Goal: Navigation & Orientation: Find specific page/section

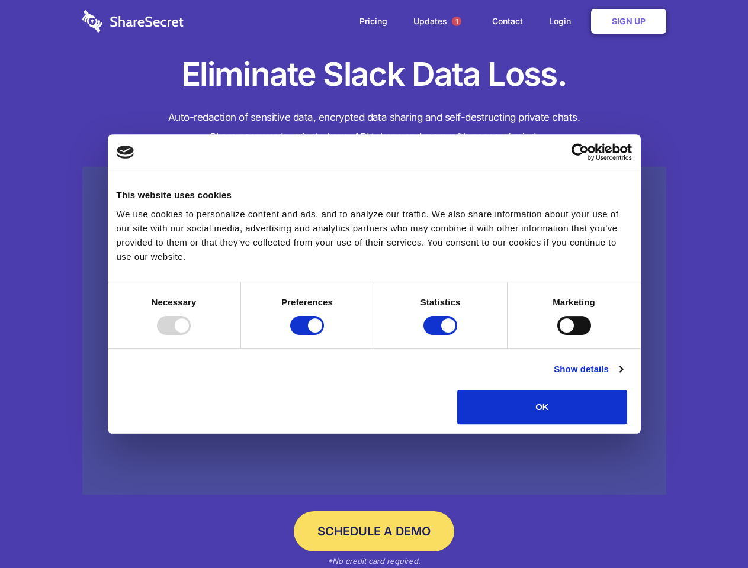
click at [191, 335] on div at bounding box center [174, 325] width 34 height 19
click at [324, 335] on input "Preferences" at bounding box center [307, 325] width 34 height 19
checkbox input "false"
click at [442, 335] on input "Statistics" at bounding box center [440, 325] width 34 height 19
checkbox input "false"
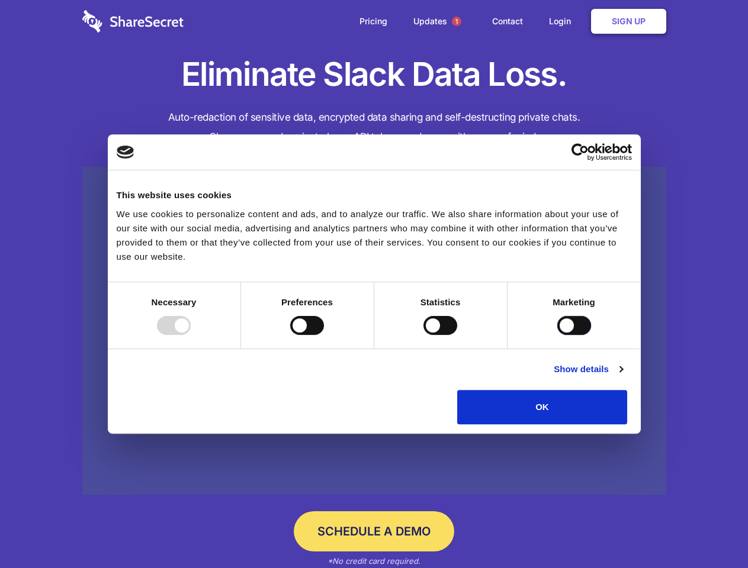
click at [557, 335] on input "Marketing" at bounding box center [574, 325] width 34 height 19
checkbox input "true"
click at [622, 377] on link "Show details" at bounding box center [588, 369] width 69 height 14
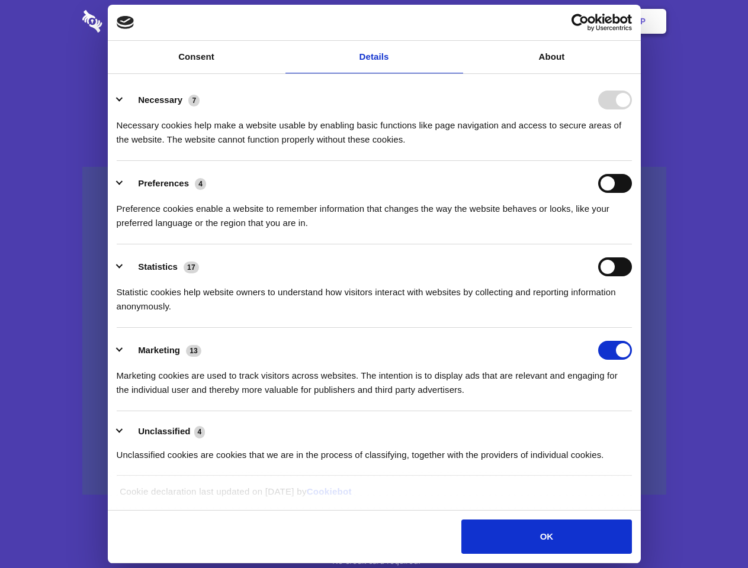
click at [632, 147] on div "Necessary 7 Necessary cookies help make a website usable by enabling basic func…" at bounding box center [374, 119] width 515 height 56
click at [456, 21] on span "1" at bounding box center [456, 21] width 9 height 9
